Goal: Task Accomplishment & Management: Manage account settings

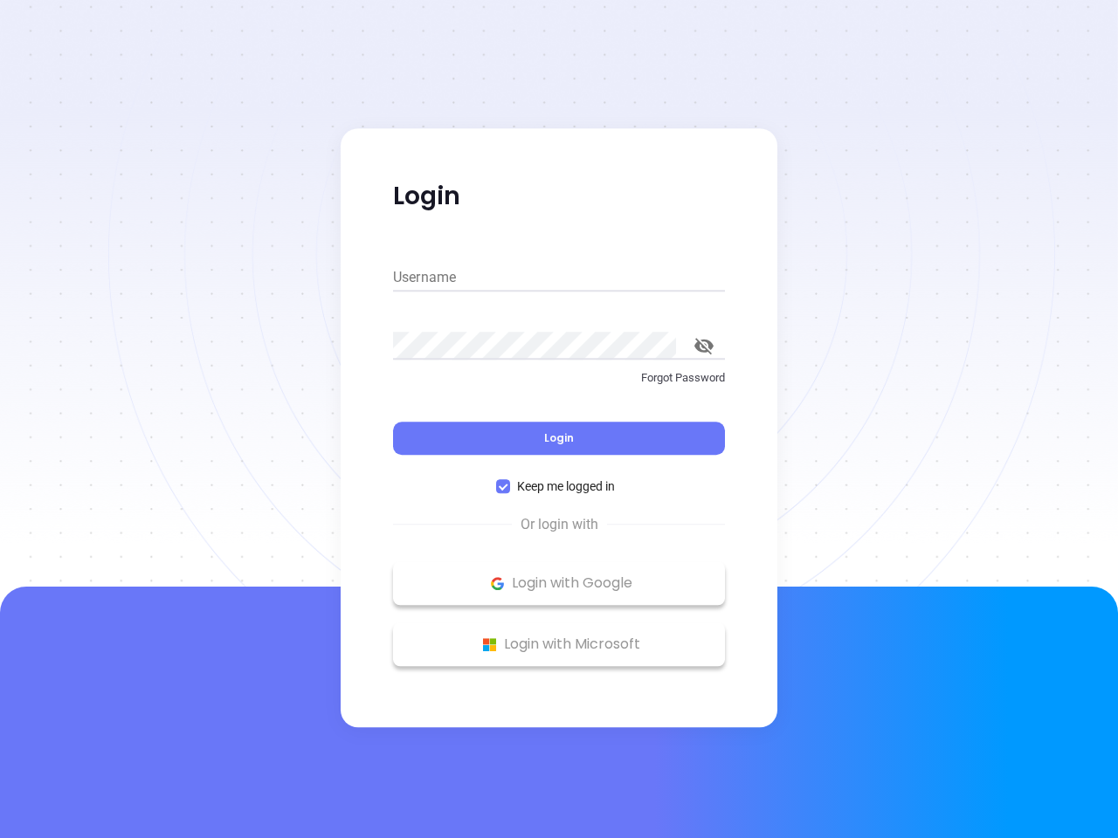
click at [559, 419] on div "Login" at bounding box center [559, 428] width 332 height 54
click at [559, 278] on input "Username" at bounding box center [559, 278] width 332 height 28
click at [704, 346] on icon "toggle password visibility" at bounding box center [703, 346] width 19 height 17
click at [559, 438] on span "Login" at bounding box center [559, 438] width 30 height 15
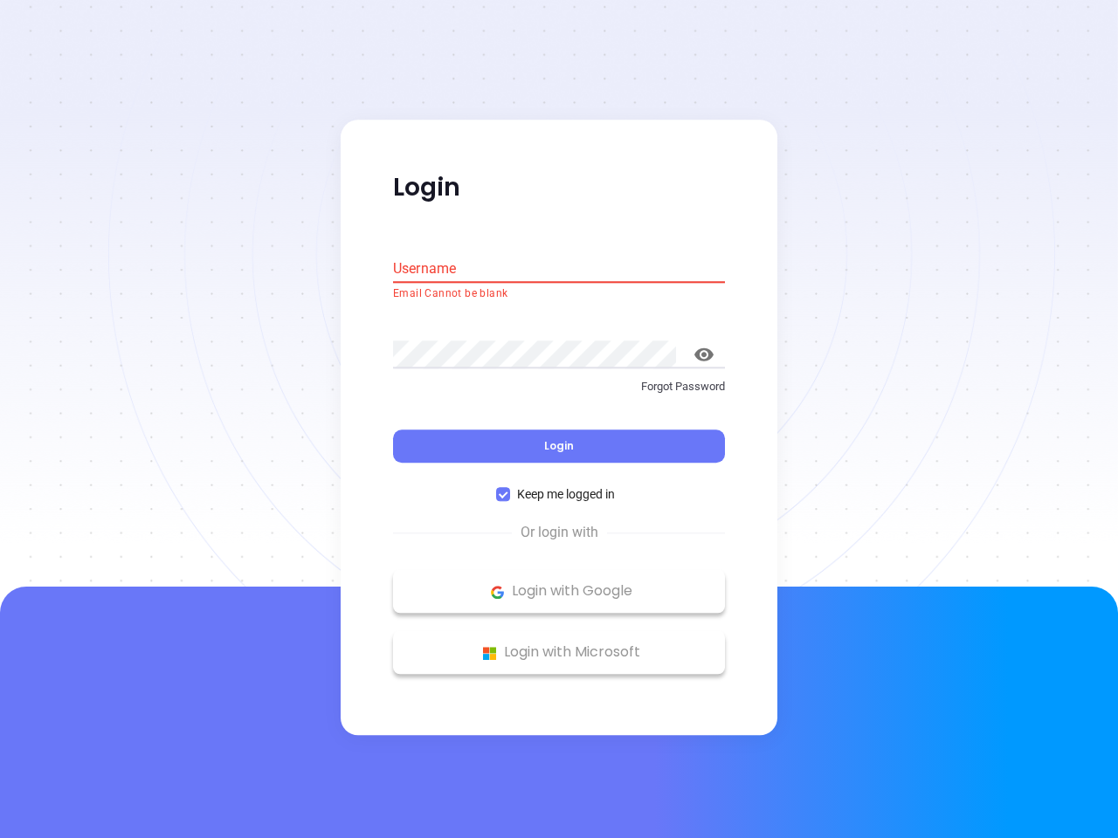
click at [559, 486] on span "Keep me logged in" at bounding box center [566, 495] width 112 height 19
click at [510, 488] on input "Keep me logged in" at bounding box center [503, 495] width 14 height 14
checkbox input "false"
click at [559, 583] on p "Login with Google" at bounding box center [559, 592] width 314 height 26
click at [559, 644] on p "Login with Microsoft" at bounding box center [559, 653] width 314 height 26
